Goal: Information Seeking & Learning: Learn about a topic

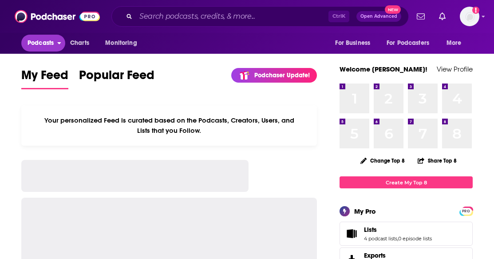
click at [59, 43] on icon "open menu" at bounding box center [60, 43] width 4 height 2
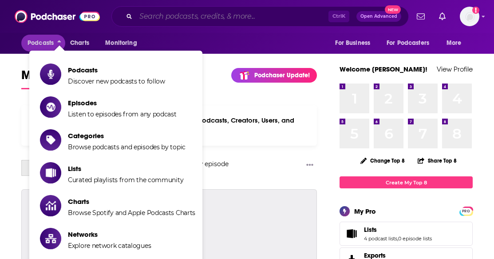
click at [202, 21] on input "Search podcasts, credits, & more..." at bounding box center [232, 16] width 193 height 14
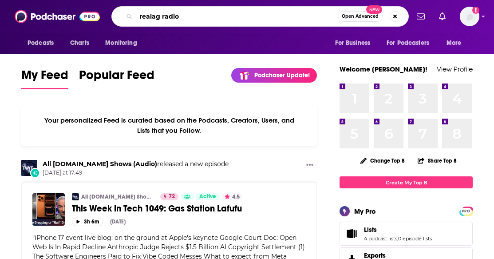
type input "realag radio"
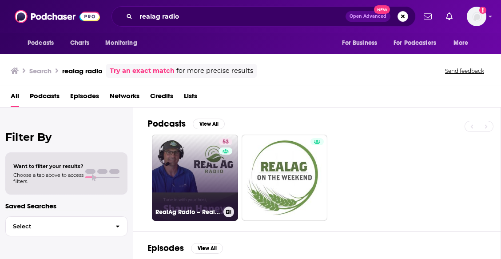
click at [202, 167] on link "53 RealAg Radio – RealAgriculture" at bounding box center [195, 178] width 86 height 86
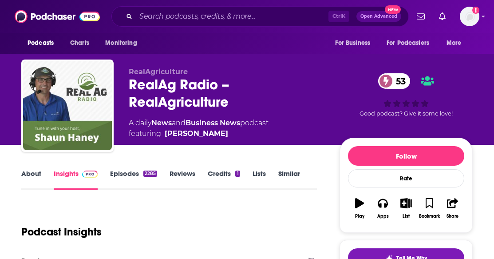
scroll to position [89, 0]
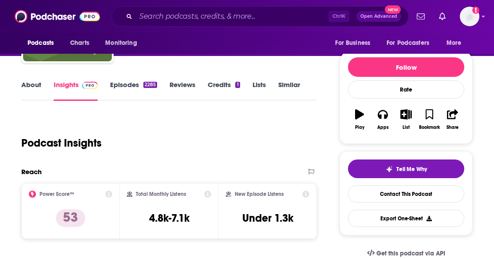
click at [29, 88] on link "About" at bounding box center [31, 90] width 20 height 20
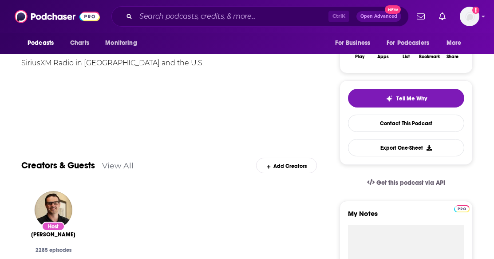
scroll to position [44, 0]
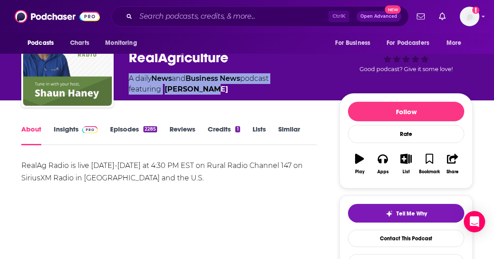
drag, startPoint x: 127, startPoint y: 77, endPoint x: 229, endPoint y: 95, distance: 104.2
click at [229, 95] on div "RealAgriculture RealAg Radio – RealAgriculture 53 A daily News and Business New…" at bounding box center [247, 63] width 452 height 96
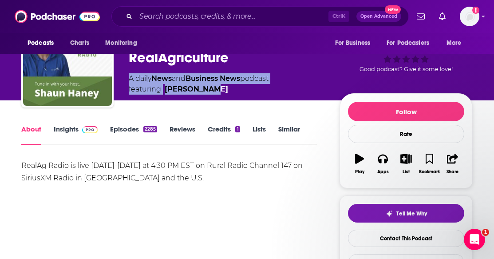
scroll to position [0, 0]
copy div "A daily News and Business News podcast featuring [PERSON_NAME]"
